Goal: Find specific page/section: Find specific page/section

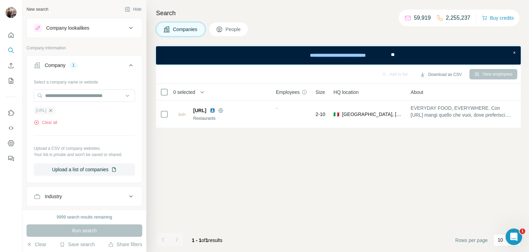
click at [53, 111] on icon "button" at bounding box center [51, 111] width 6 height 6
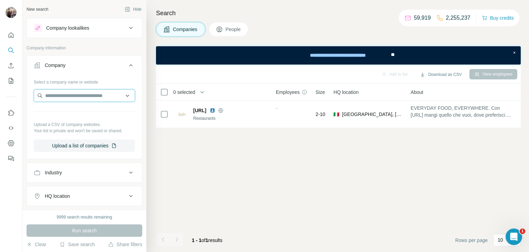
click at [70, 95] on input "text" at bounding box center [84, 95] width 101 height 12
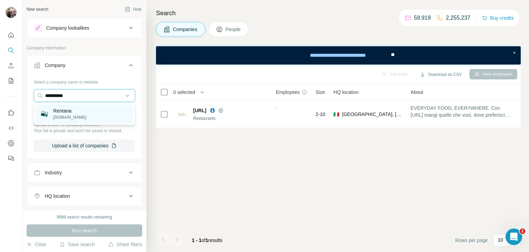
type input "**********"
click at [73, 113] on div "Rentana [DOMAIN_NAME]" at bounding box center [84, 113] width 98 height 19
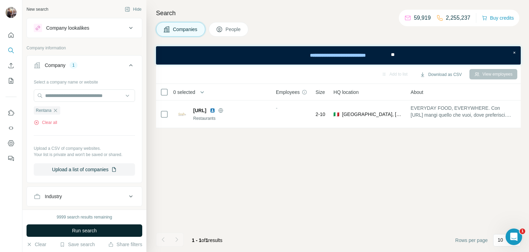
click at [81, 230] on span "Run search" at bounding box center [84, 230] width 25 height 7
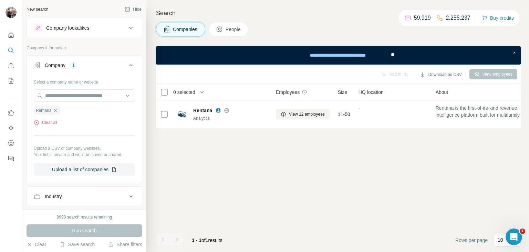
click at [231, 28] on span "People" at bounding box center [234, 29] width 16 height 7
